Goal: Task Accomplishment & Management: Use online tool/utility

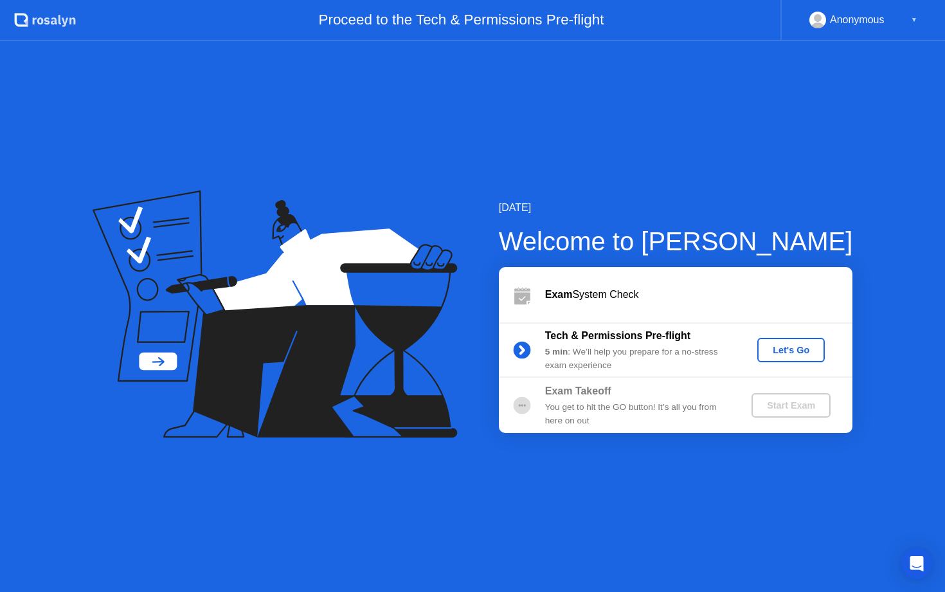
click at [775, 350] on div "Let's Go" at bounding box center [791, 350] width 57 height 10
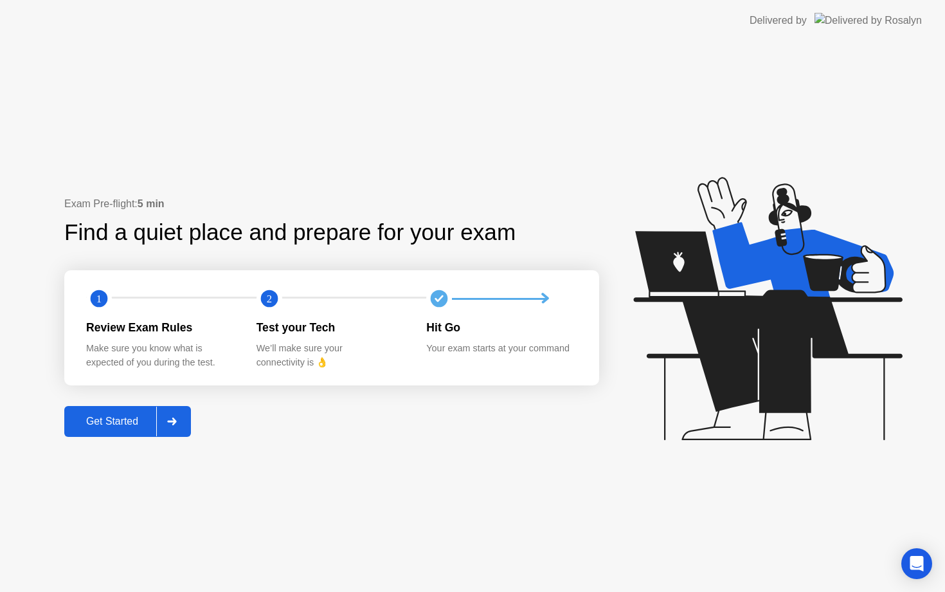
click at [115, 427] on div "Get Started" at bounding box center [112, 421] width 88 height 12
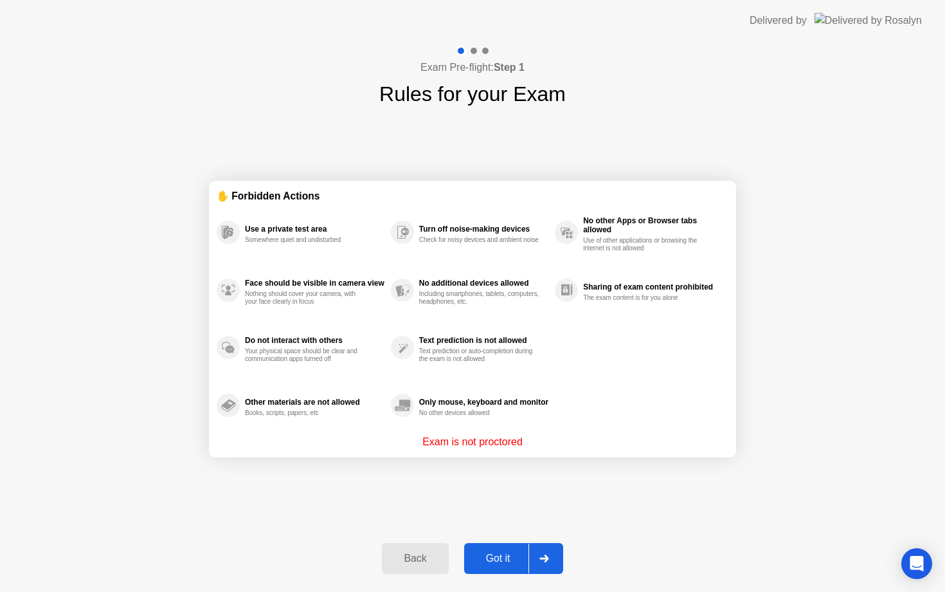
click at [495, 561] on div "Got it" at bounding box center [498, 558] width 60 height 12
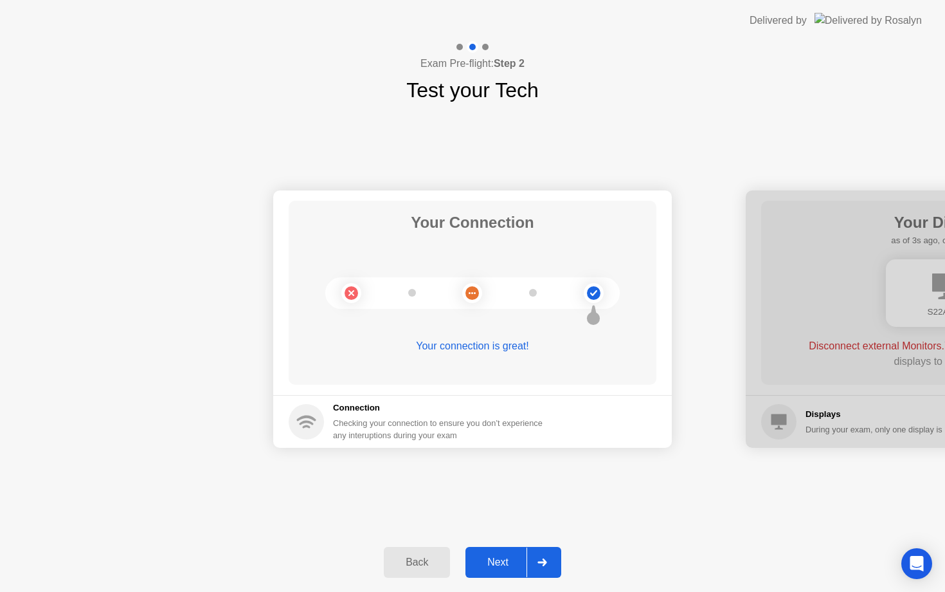
click at [495, 561] on div "Next" at bounding box center [497, 562] width 57 height 12
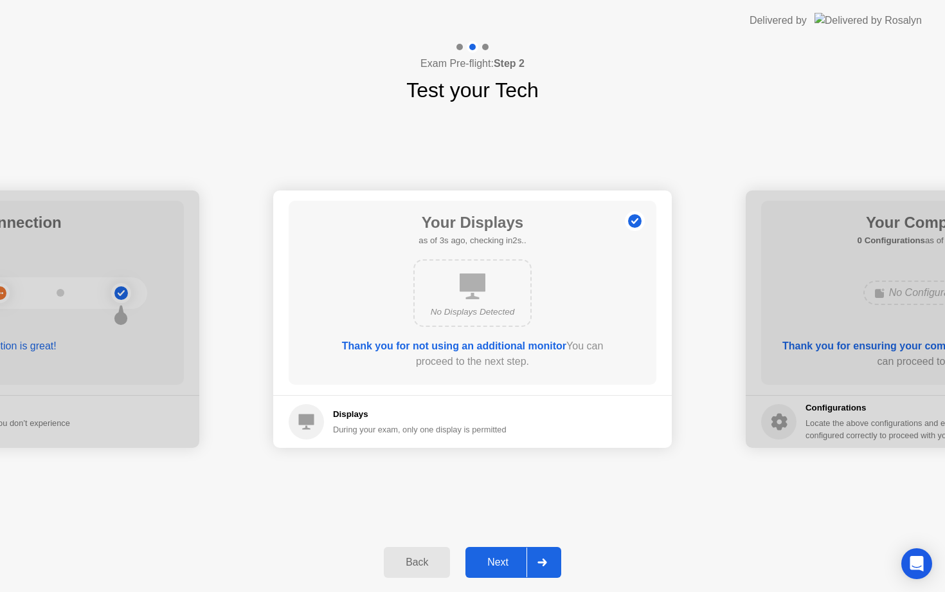
click at [489, 556] on div "Next" at bounding box center [497, 562] width 57 height 12
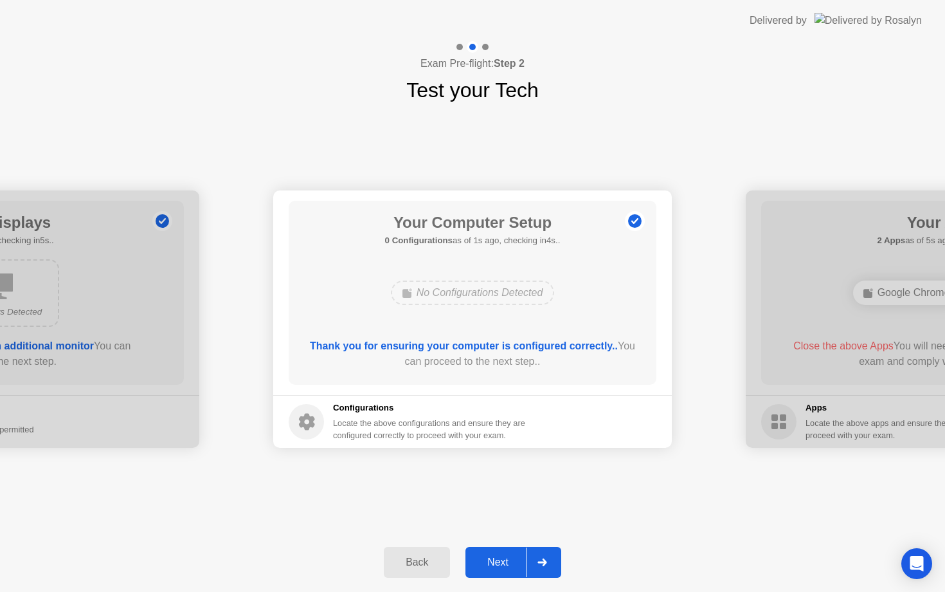
click at [491, 557] on div "Next" at bounding box center [497, 562] width 57 height 12
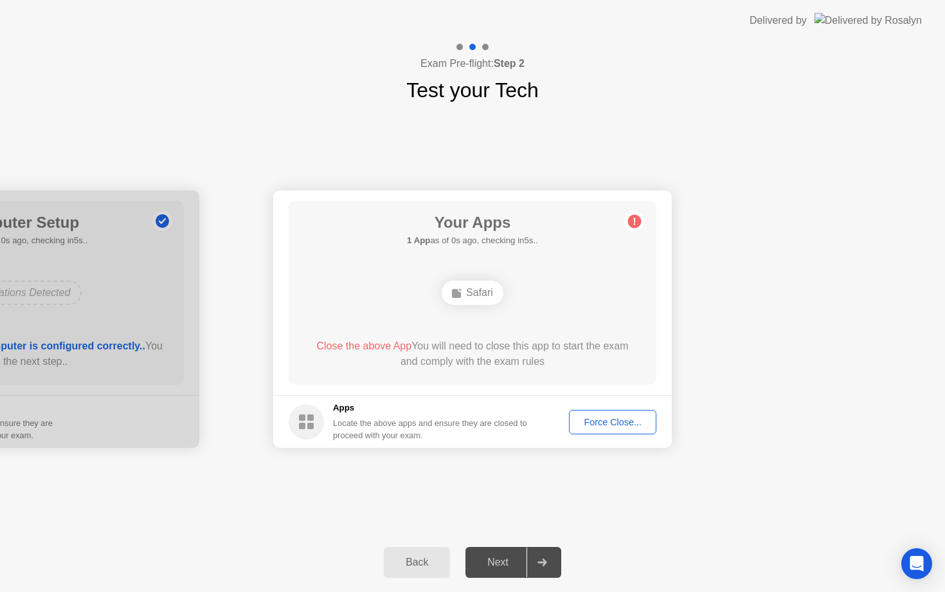
click at [608, 423] on div "Force Close..." at bounding box center [613, 422] width 78 height 10
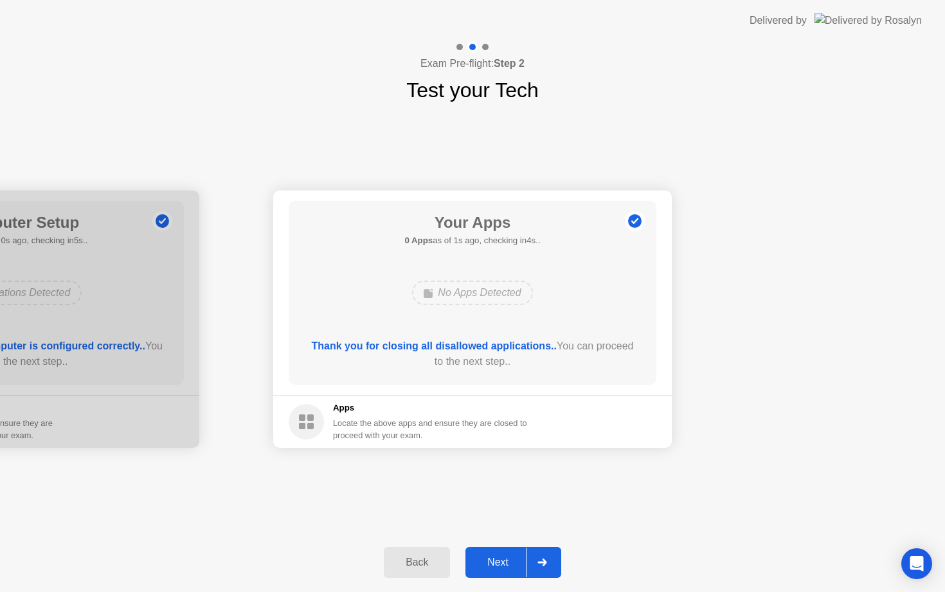
click at [507, 559] on div "Next" at bounding box center [497, 562] width 57 height 12
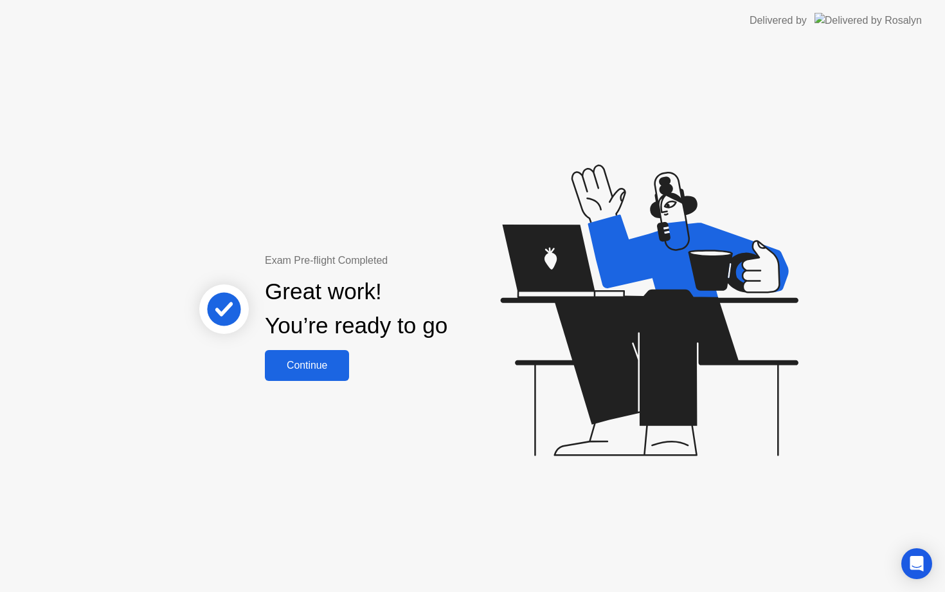
click at [302, 356] on button "Continue" at bounding box center [307, 365] width 84 height 31
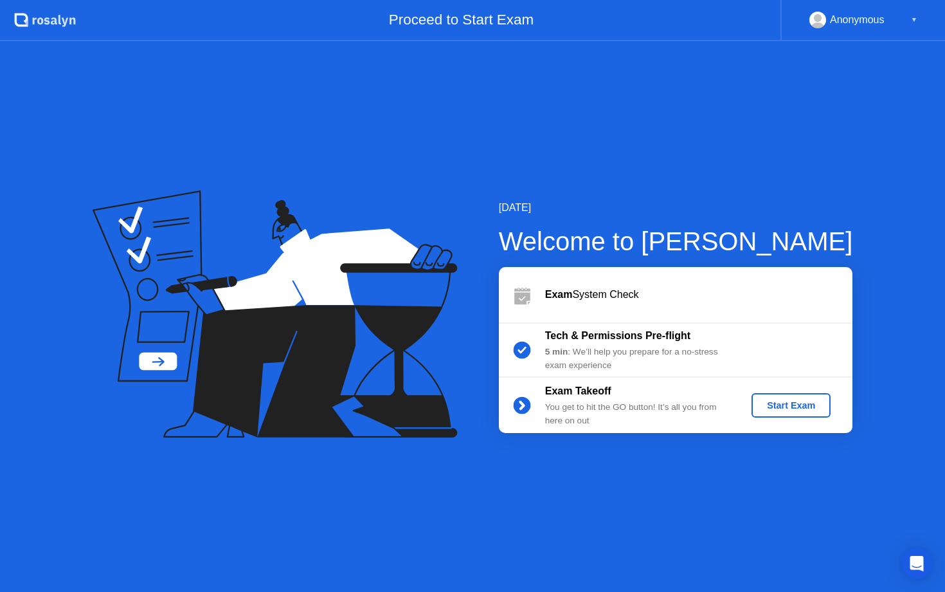
click at [798, 408] on div "Start Exam" at bounding box center [791, 405] width 69 height 10
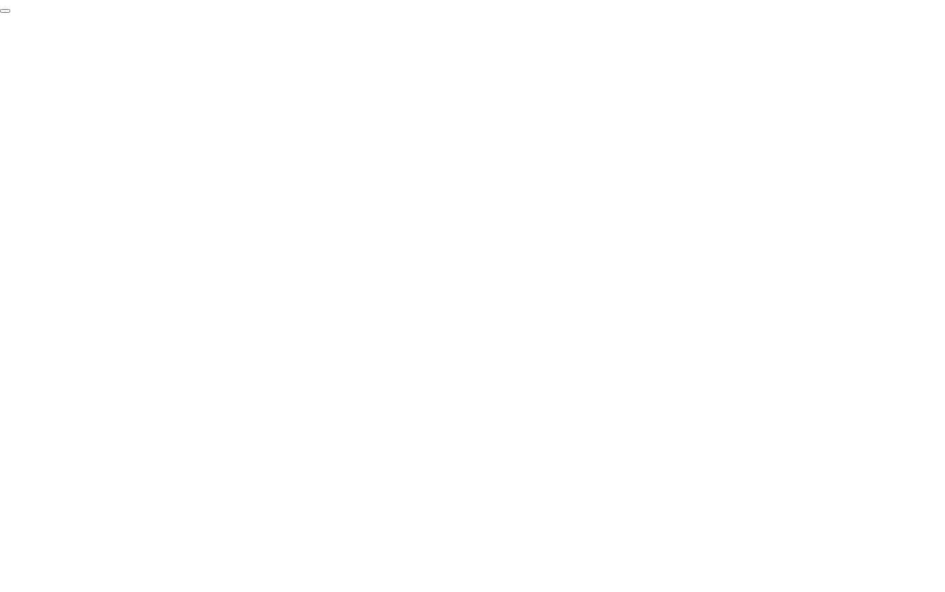
click div "End Proctoring Session"
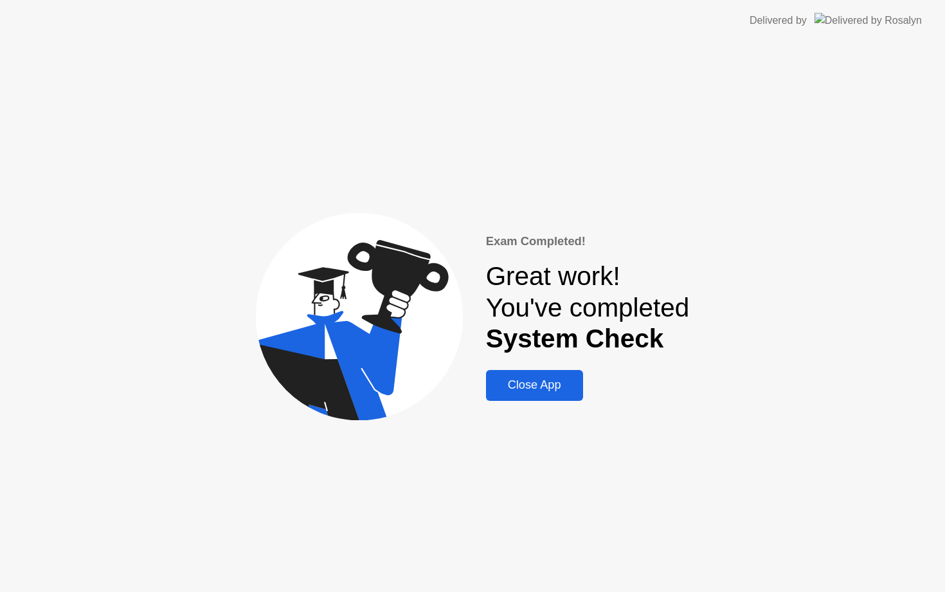
click at [531, 381] on div "Close App" at bounding box center [534, 385] width 89 height 14
